Goal: Transaction & Acquisition: Purchase product/service

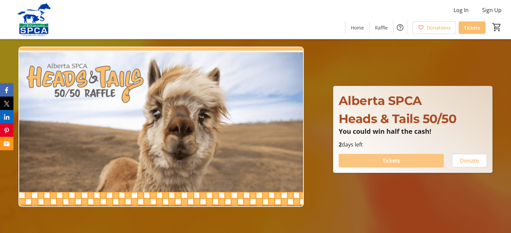
click at [390, 165] on span at bounding box center [390, 161] width 105 height 16
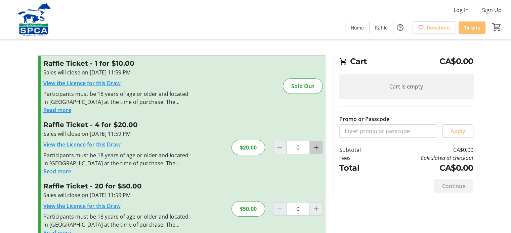
click at [318, 148] on mat-icon "Increment by one" at bounding box center [316, 148] width 8 height 8
type input "1"
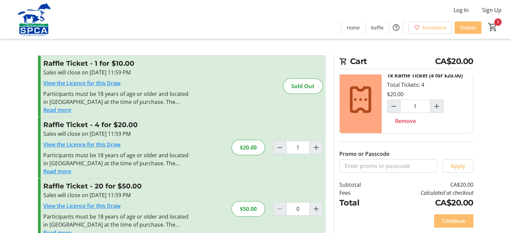
scroll to position [16, 0]
click at [465, 222] on span "Continue" at bounding box center [453, 221] width 23 height 8
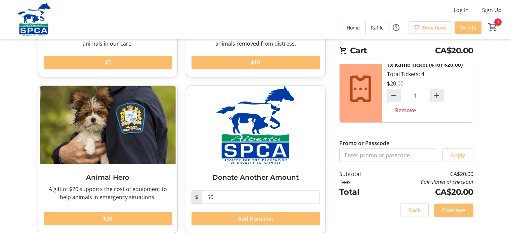
scroll to position [152, 0]
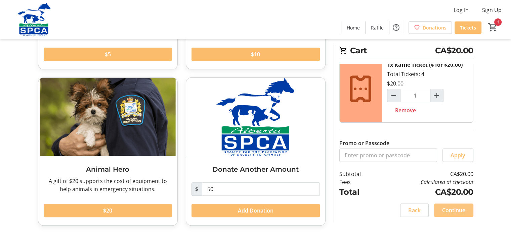
click at [461, 211] on span "Continue" at bounding box center [453, 211] width 23 height 8
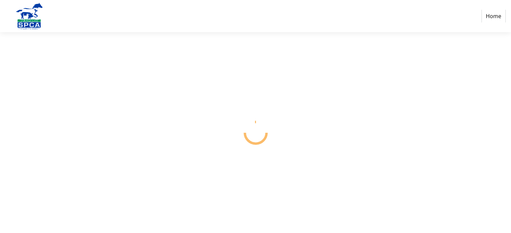
select select "CA"
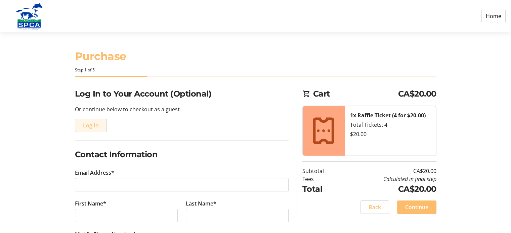
click at [91, 124] on span "Log In" at bounding box center [91, 126] width 16 height 8
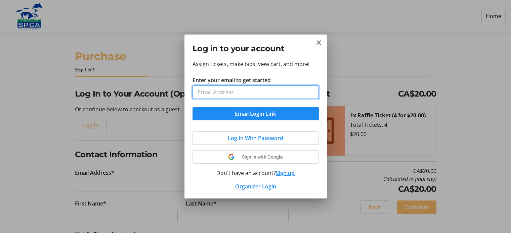
click at [227, 89] on input "Enter your email to get started" at bounding box center [255, 92] width 126 height 13
type input "[EMAIL_ADDRESS][DOMAIN_NAME]"
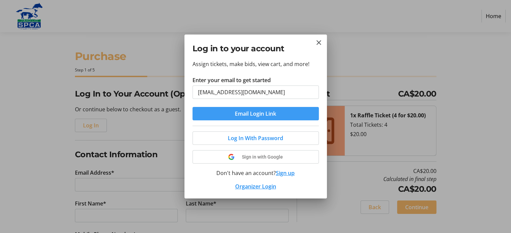
click at [265, 114] on span "Email Login Link" at bounding box center [255, 114] width 41 height 8
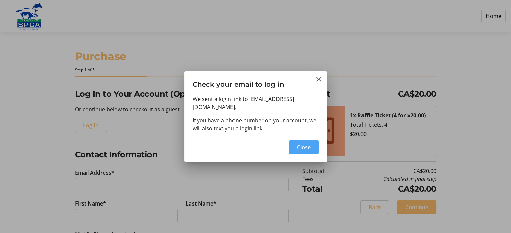
click at [309, 143] on span "Close" at bounding box center [304, 147] width 14 height 8
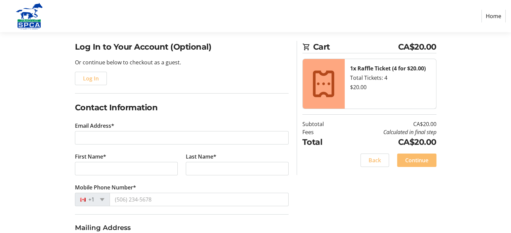
scroll to position [49, 0]
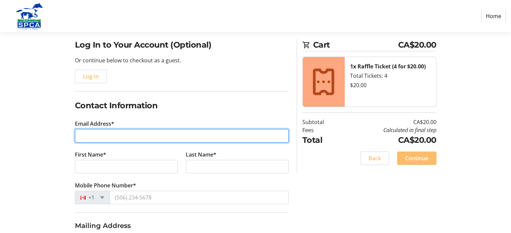
click at [108, 136] on input "Email Address*" at bounding box center [182, 135] width 214 height 13
type input "[EMAIL_ADDRESS][DOMAIN_NAME]"
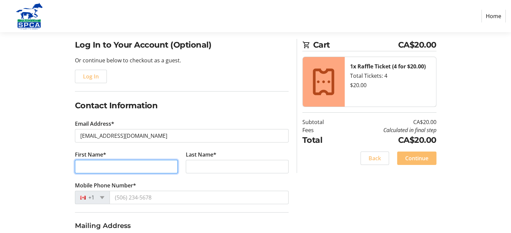
click at [96, 164] on input "First Name*" at bounding box center [126, 166] width 103 height 13
type input "[PERSON_NAME]"
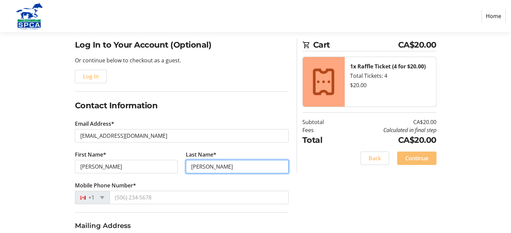
type input "[PERSON_NAME]"
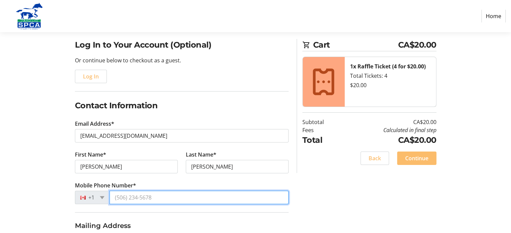
click at [135, 198] on input "Mobile Phone Number*" at bounding box center [198, 197] width 179 height 13
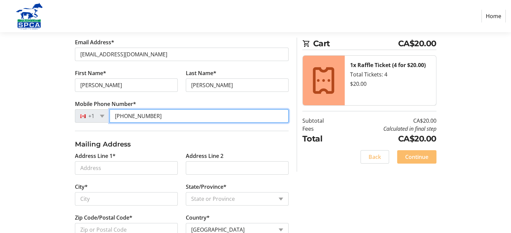
scroll to position [136, 0]
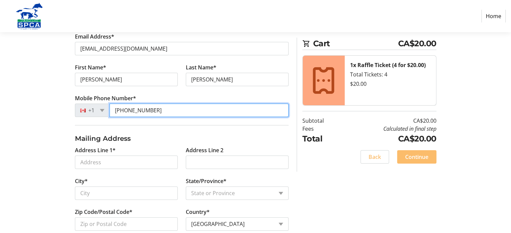
type input "[PHONE_NUMBER]"
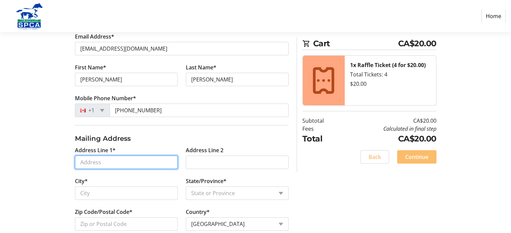
click at [120, 156] on input "Address Line 1*" at bounding box center [126, 162] width 103 height 13
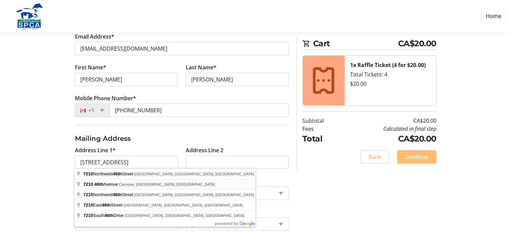
type input "[STREET_ADDRESS]"
type input "Camrose"
select select "AB"
type input "T4V 5C4"
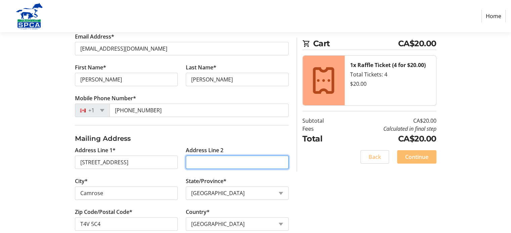
click at [219, 160] on input "Address Line 2" at bounding box center [237, 162] width 103 height 13
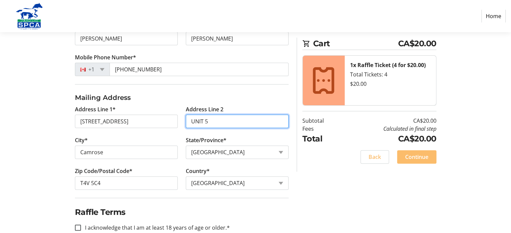
scroll to position [191, 0]
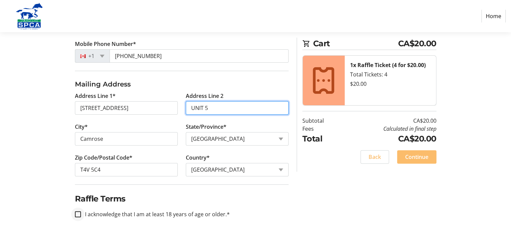
type input "UNIT 5"
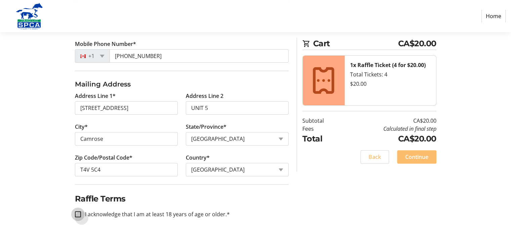
click at [78, 212] on input "I acknowledge that I am at least 18 years of age or older.*" at bounding box center [78, 215] width 6 height 6
checkbox input "true"
click at [428, 154] on span at bounding box center [416, 157] width 39 height 16
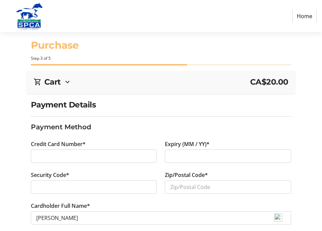
click at [180, 149] on div at bounding box center [228, 155] width 126 height 13
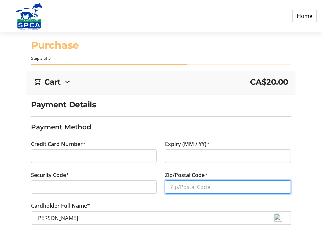
click at [184, 187] on input "Zip/Postal Code*" at bounding box center [228, 186] width 126 height 13
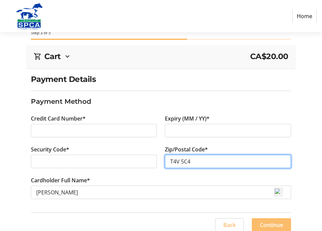
scroll to position [31, 0]
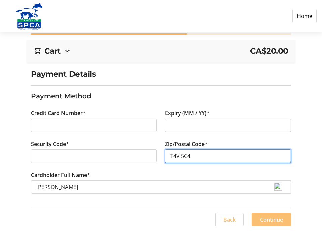
type input "T4V 5C4"
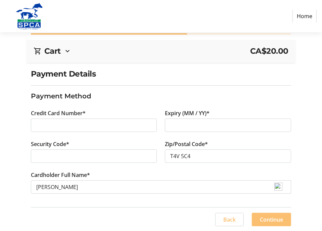
click at [275, 216] on span "Continue" at bounding box center [271, 220] width 23 height 8
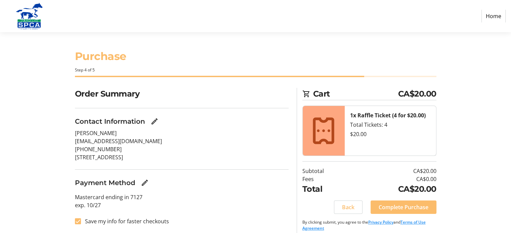
scroll to position [6, 0]
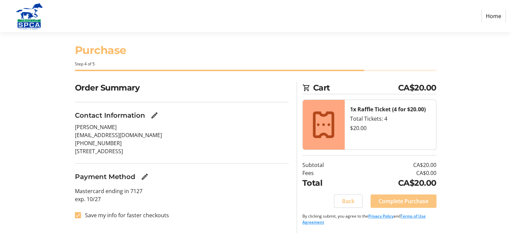
click at [421, 201] on span "Complete Purchase" at bounding box center [403, 201] width 50 height 8
